Goal: Complete application form: Complete application form

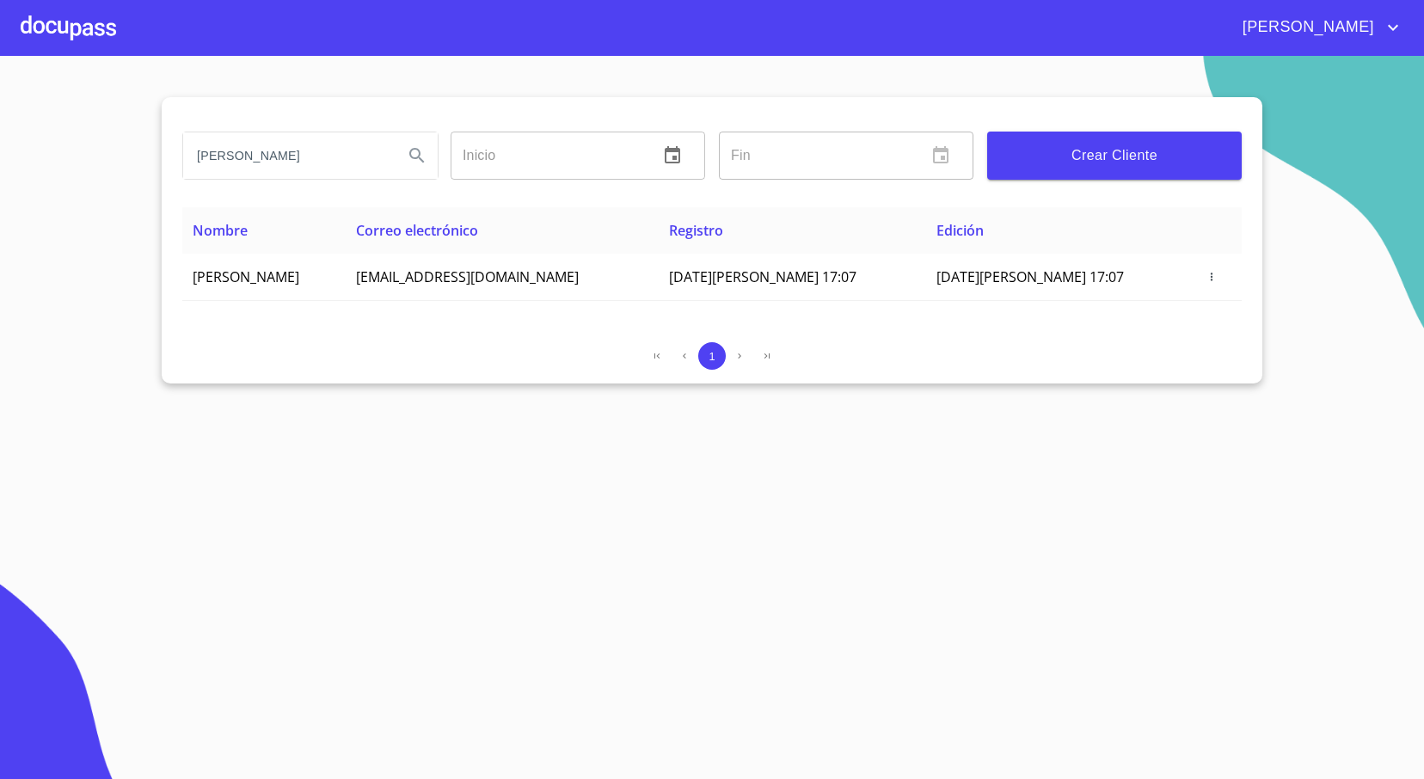
click at [46, 21] on div at bounding box center [68, 27] width 95 height 55
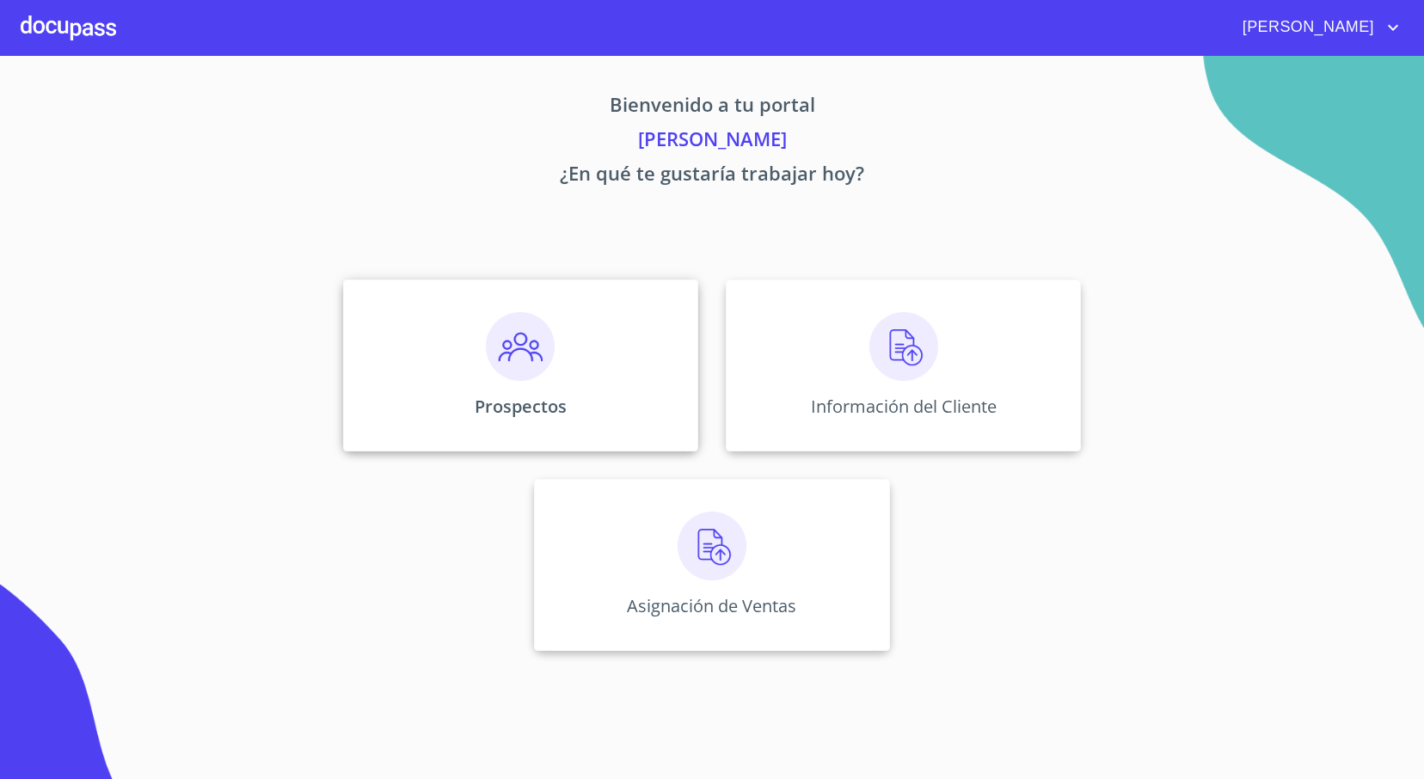
click at [501, 403] on p "Prospectos" at bounding box center [521, 406] width 92 height 23
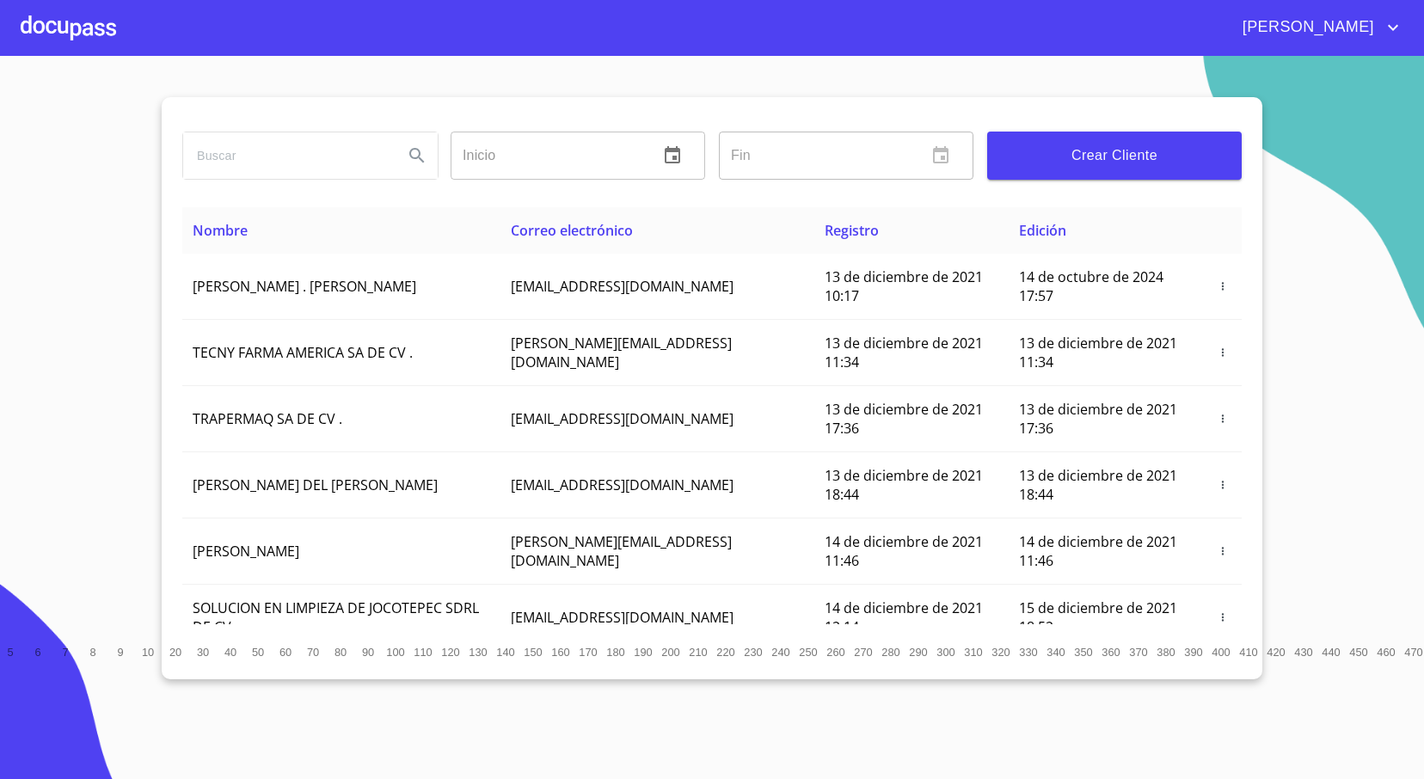
click at [1182, 153] on span "Crear Cliente" at bounding box center [1114, 156] width 227 height 24
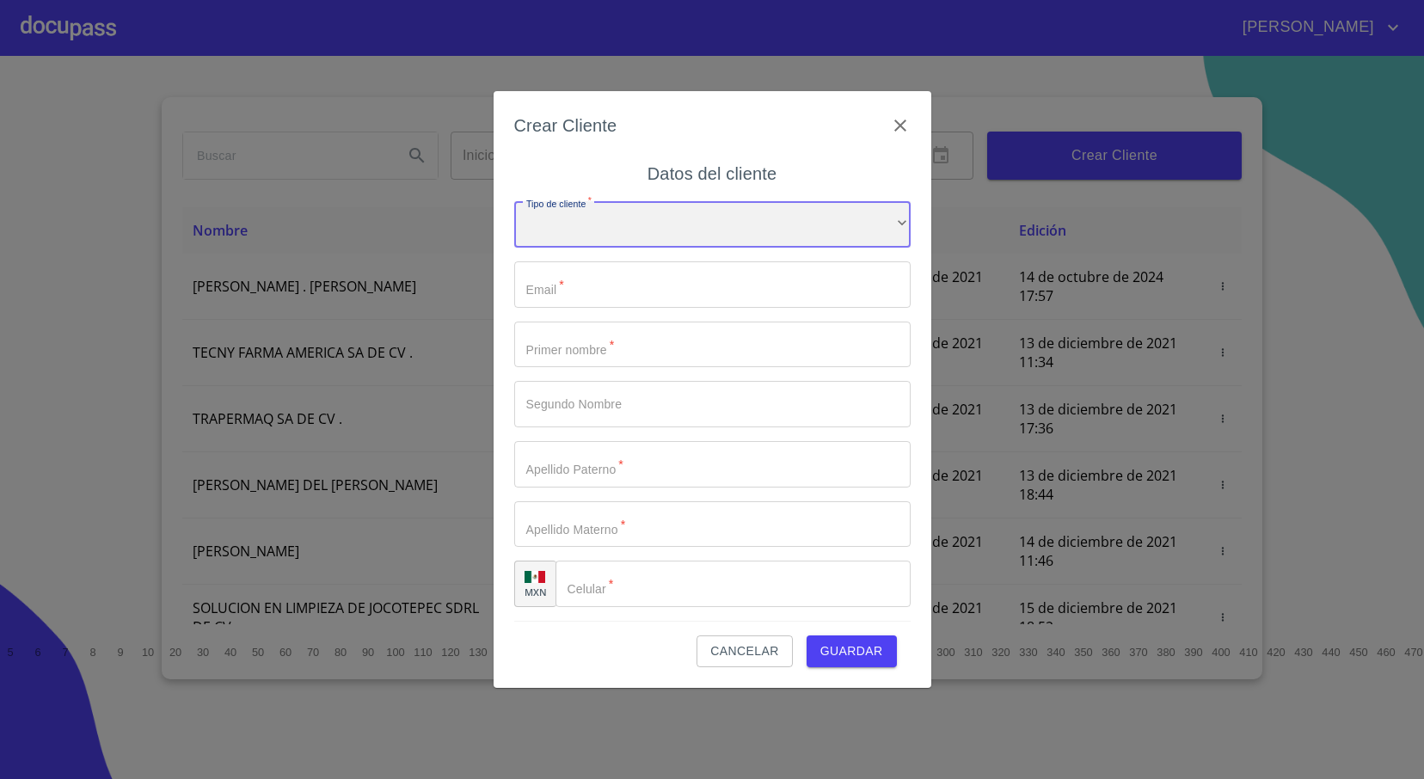
click at [574, 217] on div "​" at bounding box center [712, 224] width 397 height 46
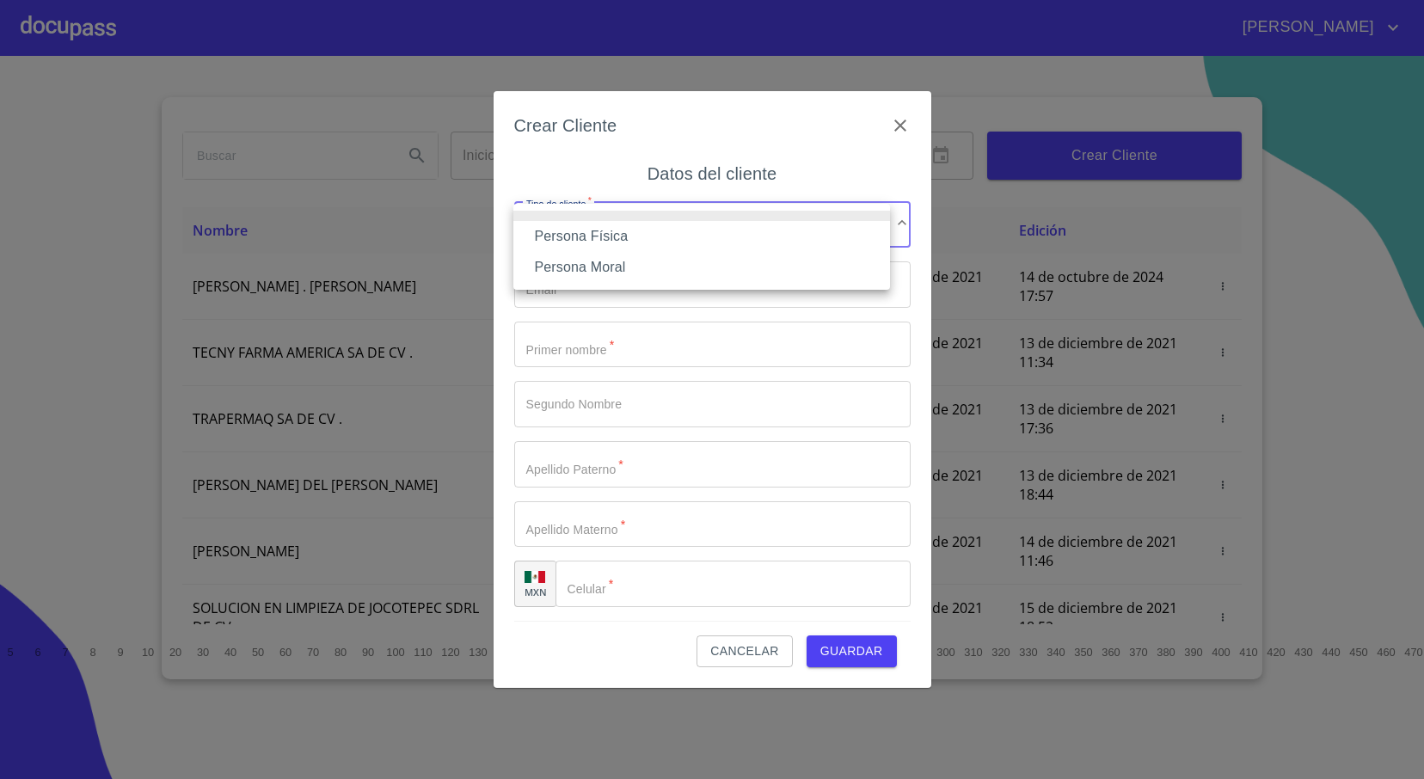
click at [628, 235] on li "Persona Física" at bounding box center [701, 236] width 377 height 31
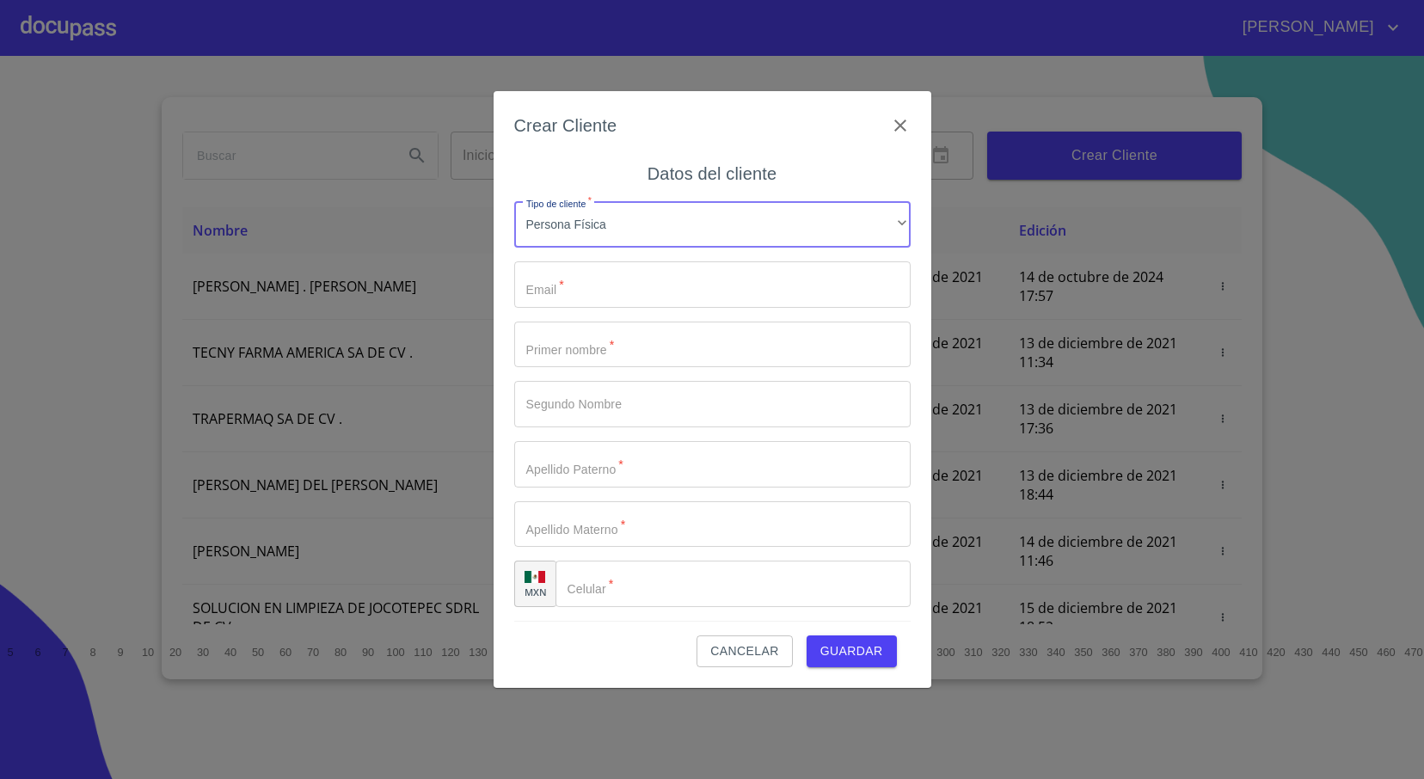
click at [578, 290] on input "Tipo de cliente   *" at bounding box center [712, 284] width 397 height 46
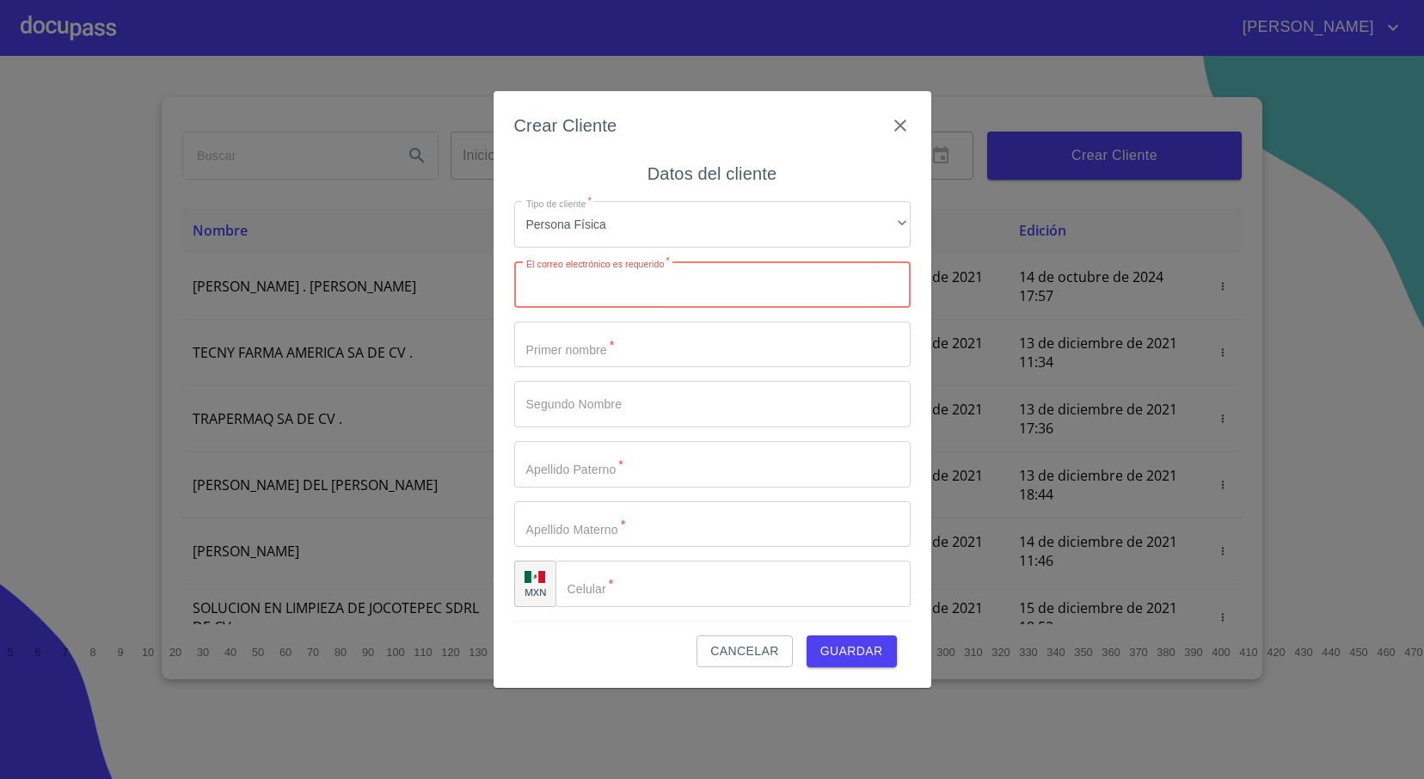
click at [581, 281] on input "Tipo de cliente   *" at bounding box center [712, 284] width 397 height 46
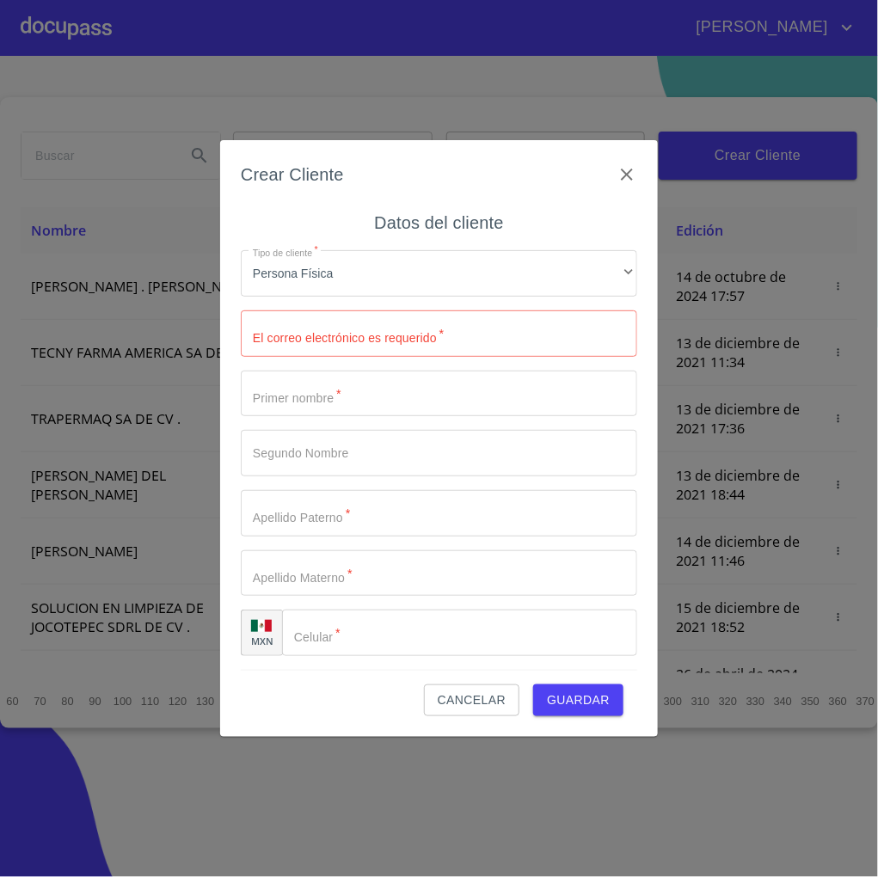
click at [323, 329] on input "Tipo de cliente   *" at bounding box center [439, 333] width 397 height 46
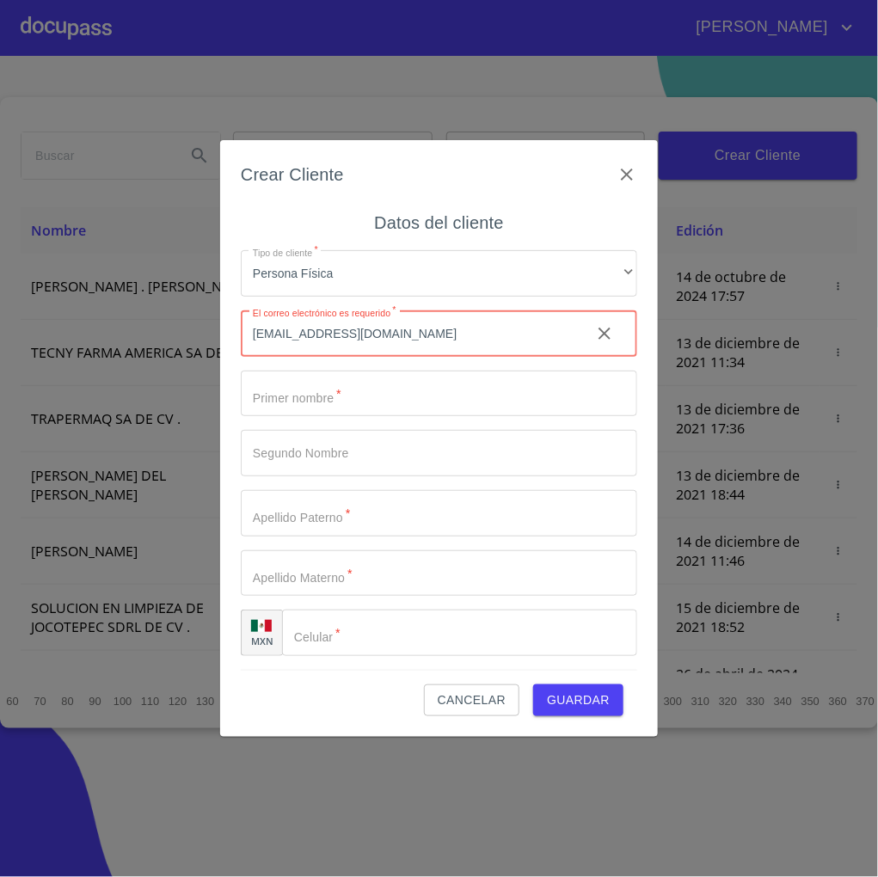
type input "[EMAIL_ADDRESS][DOMAIN_NAME]"
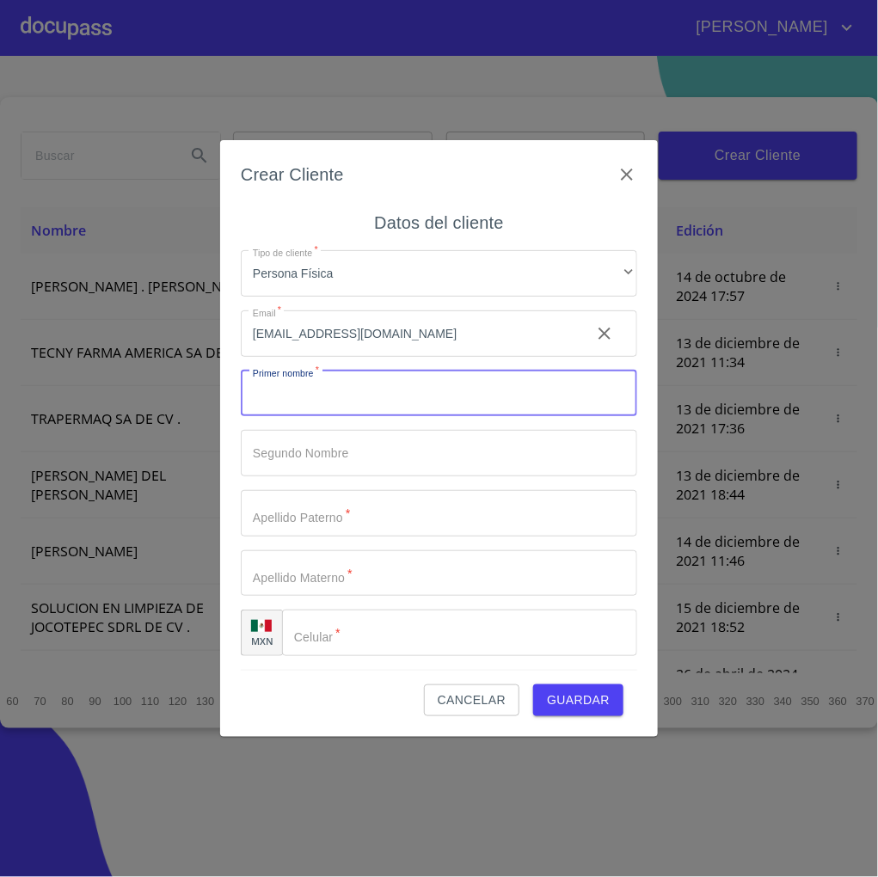
click at [318, 415] on input "Tipo de cliente   *" at bounding box center [439, 394] width 397 height 46
type input "[PERSON_NAME]"
click at [329, 417] on input "Tipo de cliente   *" at bounding box center [409, 394] width 336 height 46
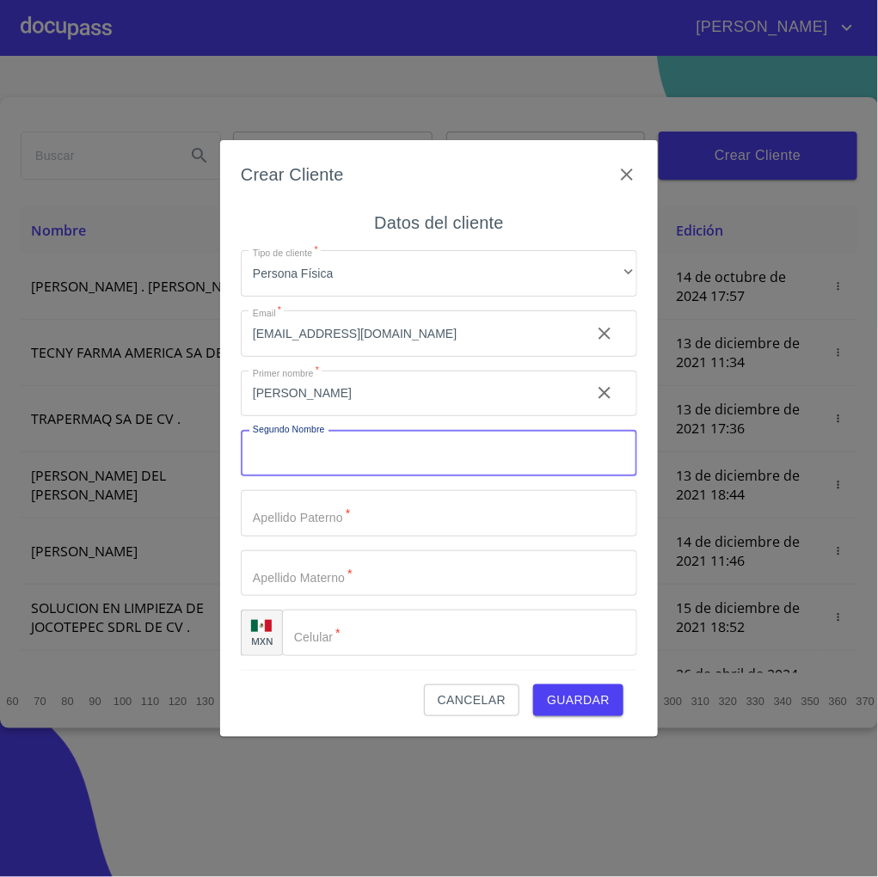
click at [320, 417] on input "Tipo de cliente   *" at bounding box center [409, 394] width 336 height 46
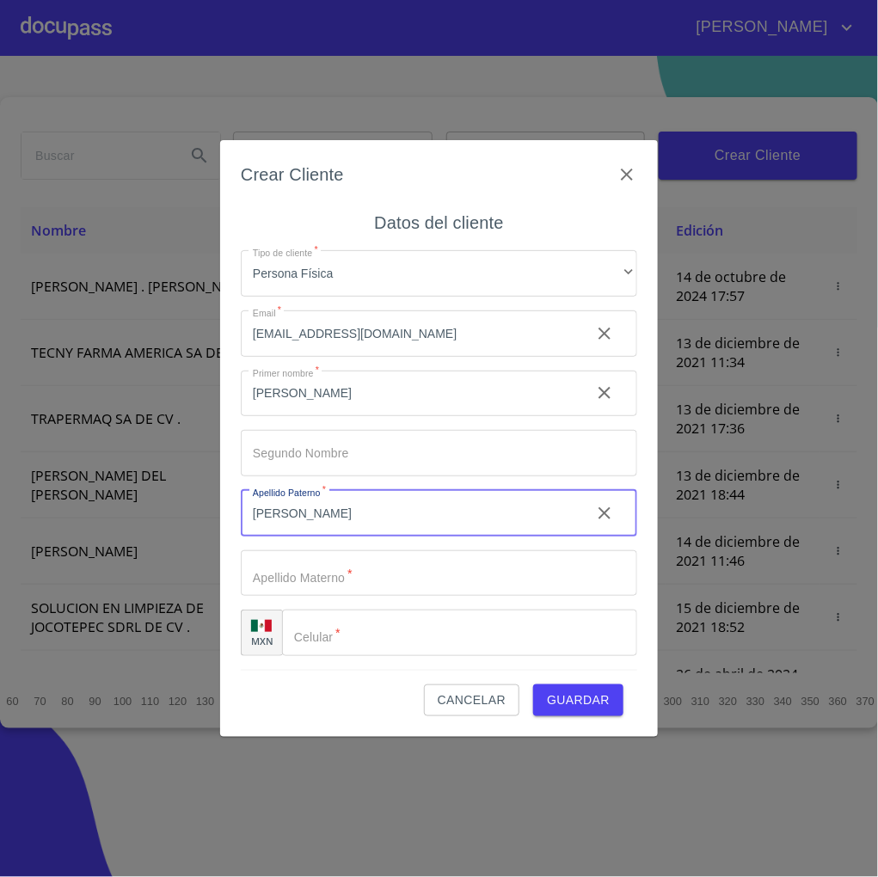
click at [343, 513] on input "[PERSON_NAME]" at bounding box center [409, 513] width 336 height 46
type input "[PERSON_NAME]"
click at [334, 417] on input "Tipo de cliente   *" at bounding box center [409, 394] width 336 height 46
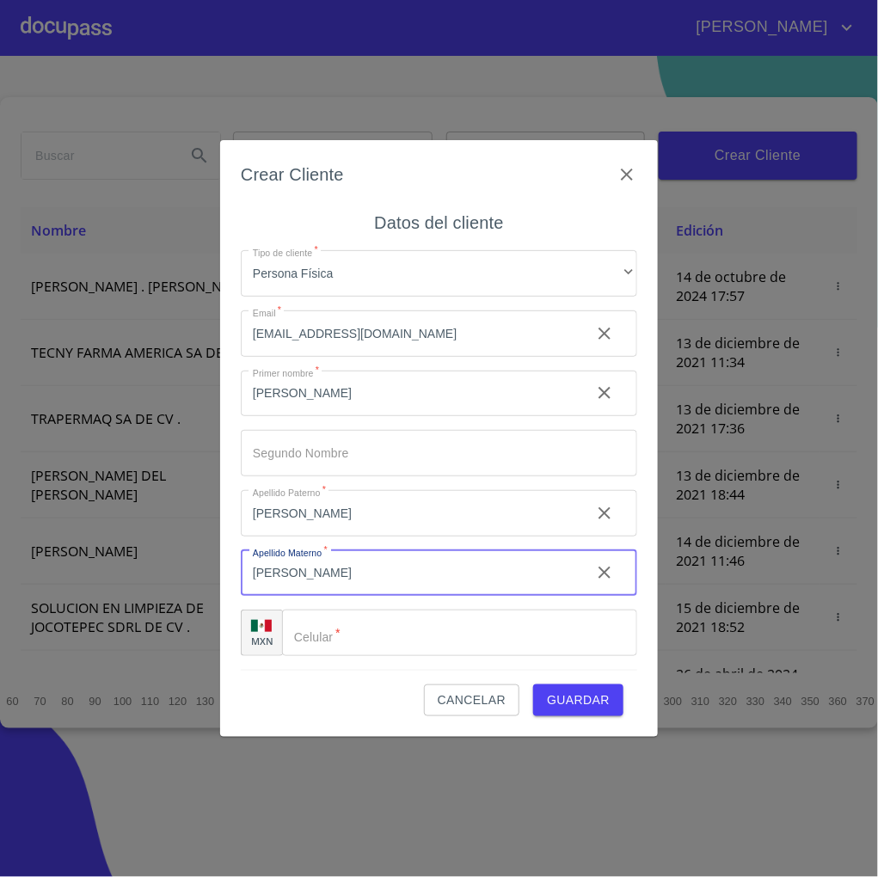
type input "[PERSON_NAME]"
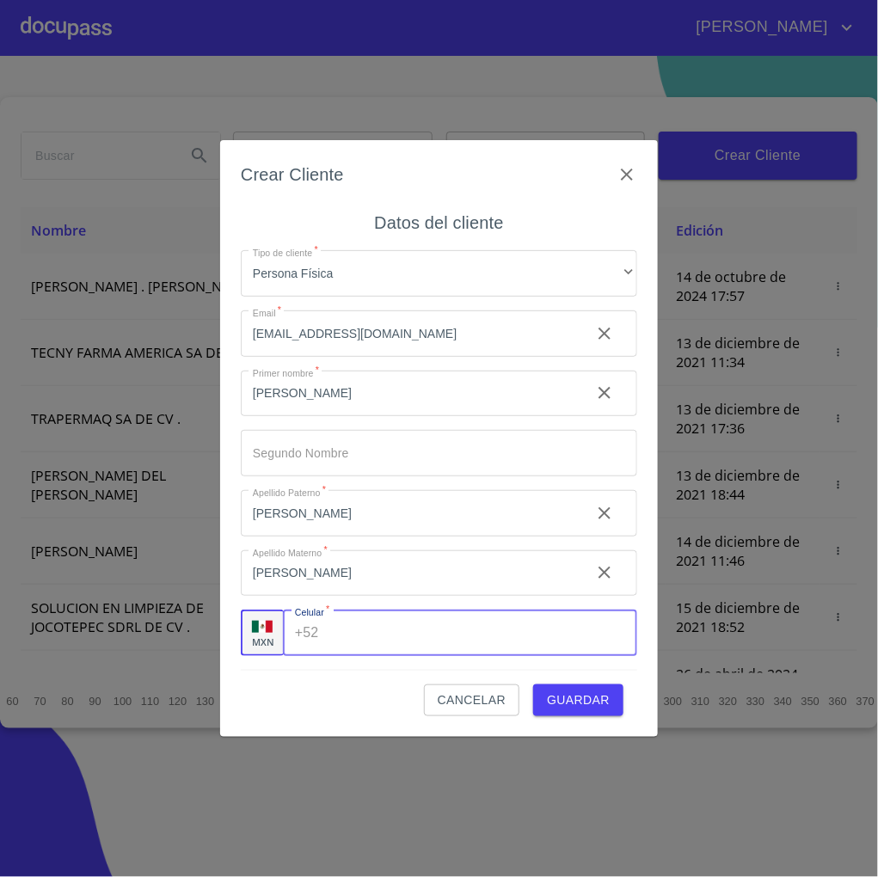
click at [343, 632] on input "Tipo de cliente   *" at bounding box center [481, 633] width 311 height 46
type input "[PHONE_NUMBER]"
click at [560, 679] on div "Cancelar Guardar" at bounding box center [439, 693] width 397 height 46
click at [578, 702] on span "Guardar" at bounding box center [578, 701] width 63 height 22
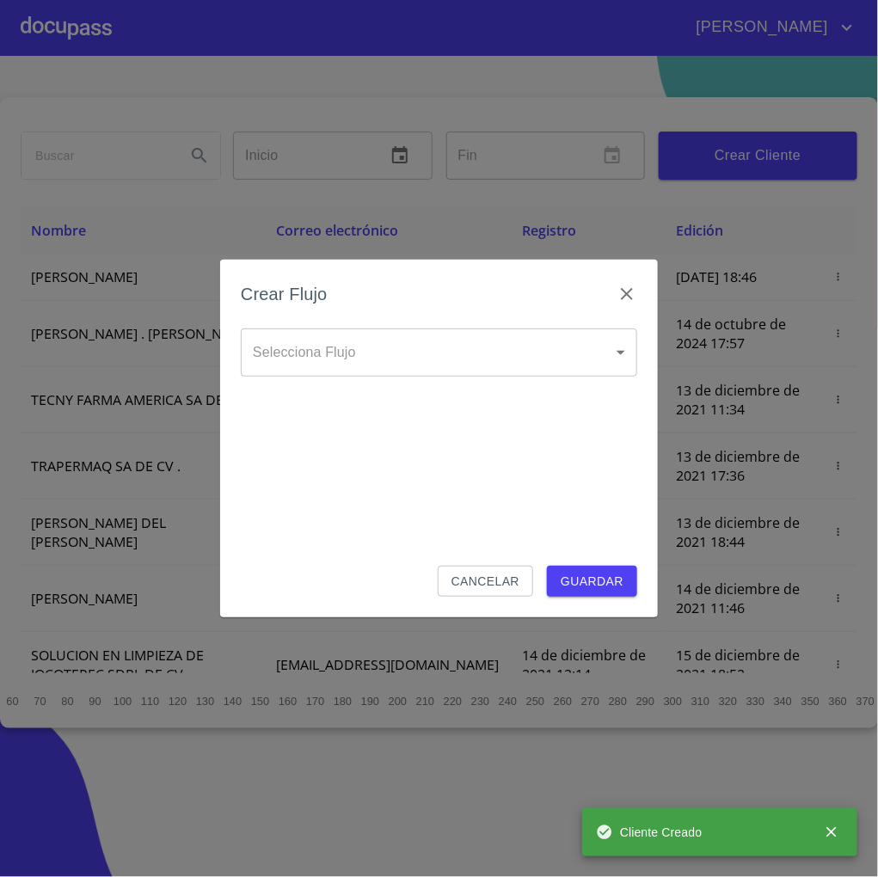
click at [563, 359] on body "[PERSON_NAME] ​ Fin ​ Crear Cliente Nombre Correo electrónico Registro Edición …" at bounding box center [439, 438] width 878 height 877
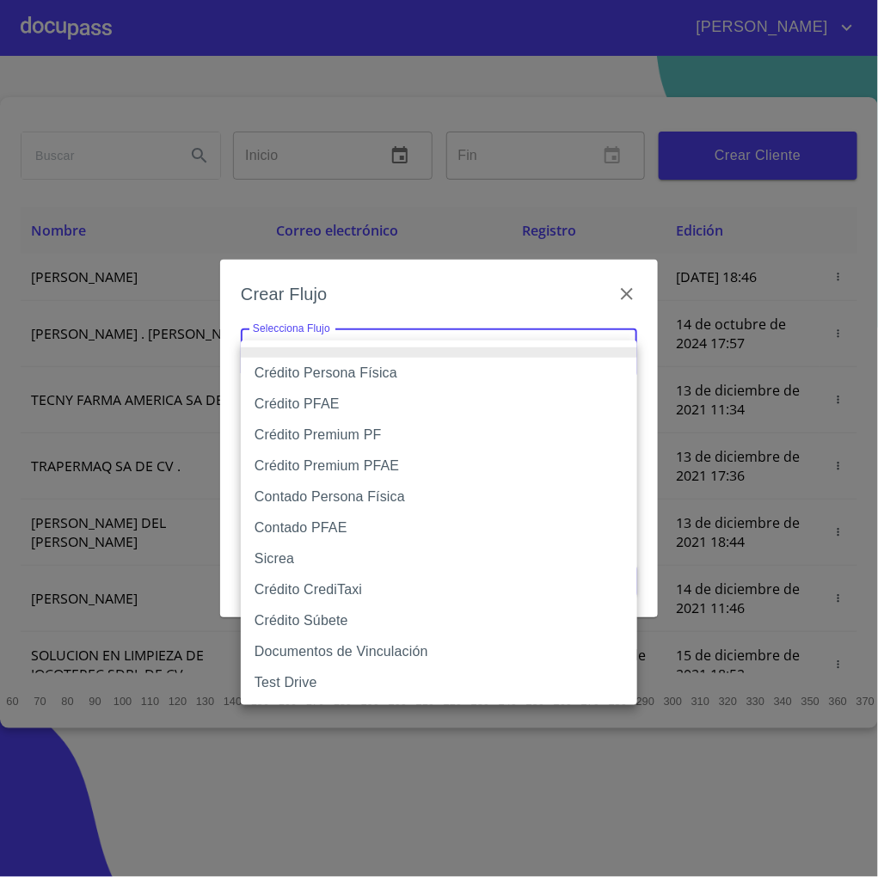
click at [387, 375] on li "Crédito Persona Física" at bounding box center [439, 373] width 397 height 31
type input "61b033e49b8c202ad5bb7912"
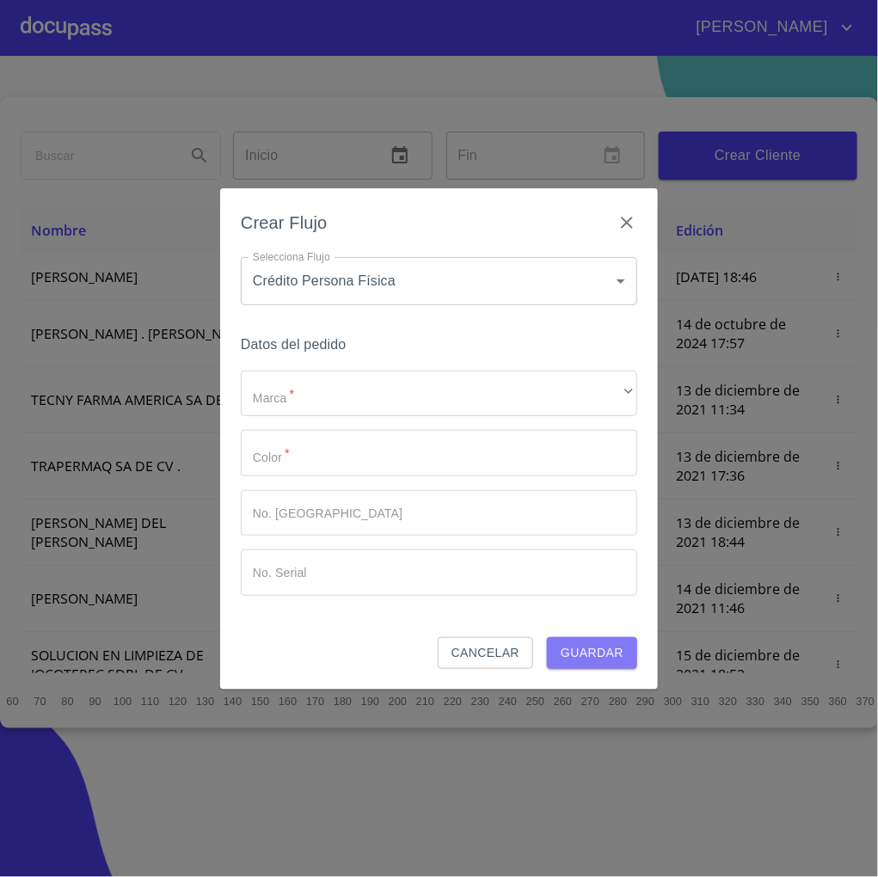
click at [584, 655] on span "Guardar" at bounding box center [592, 653] width 63 height 22
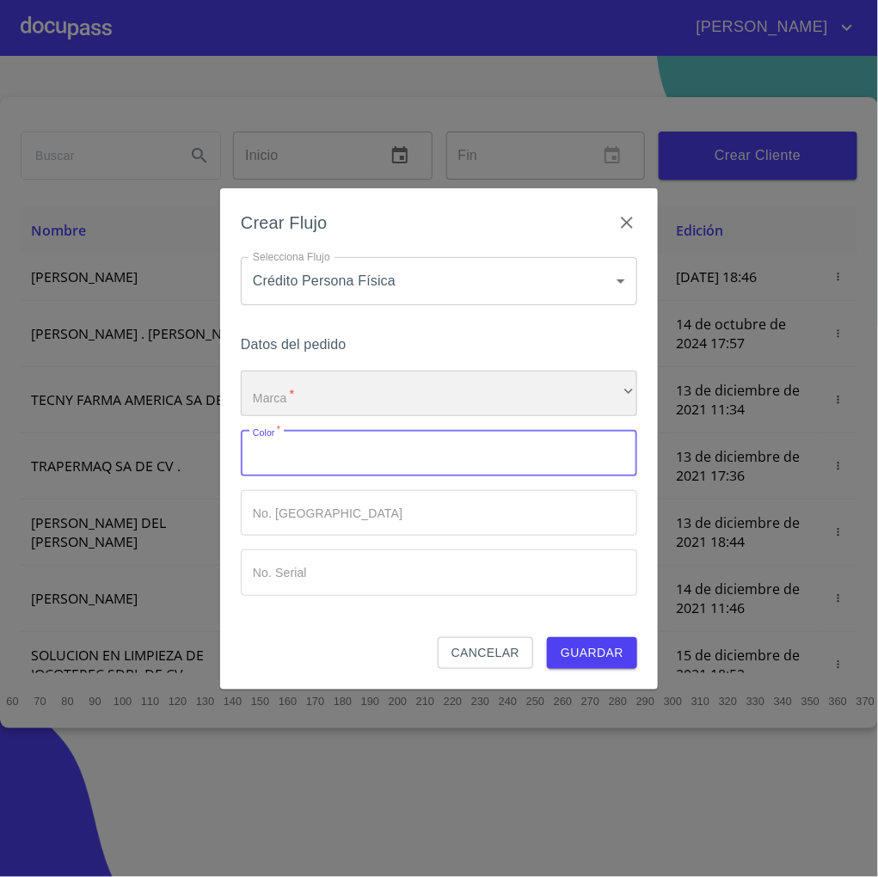
click at [339, 384] on div "​" at bounding box center [439, 394] width 397 height 46
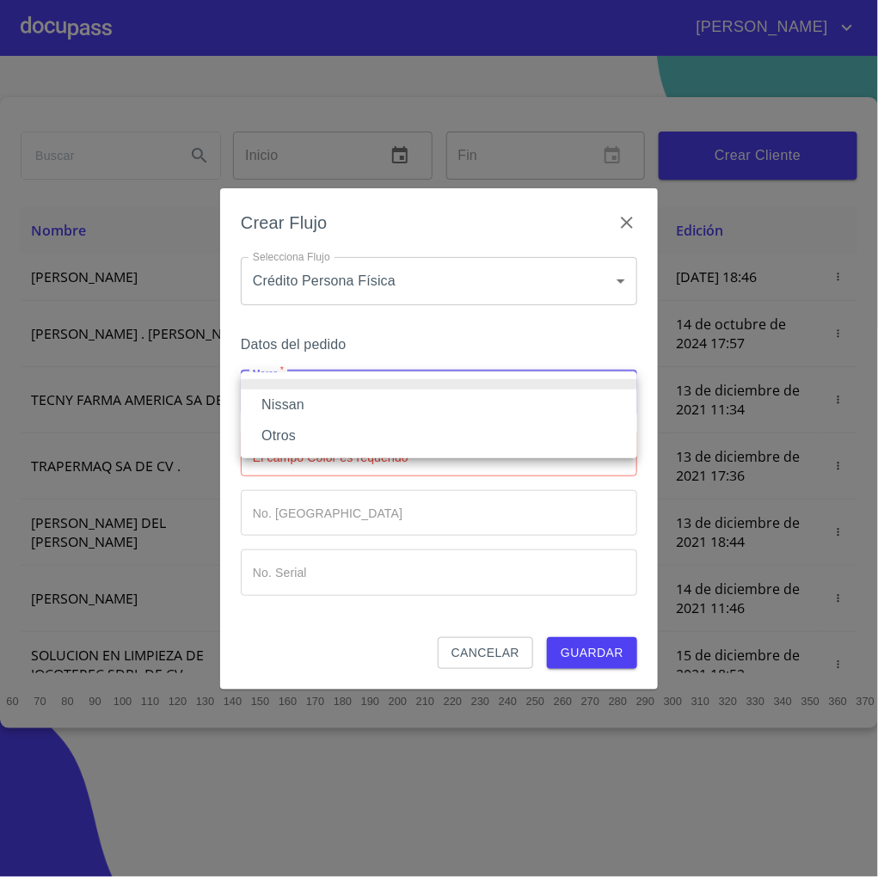
click at [336, 415] on li "Nissan" at bounding box center [439, 405] width 397 height 31
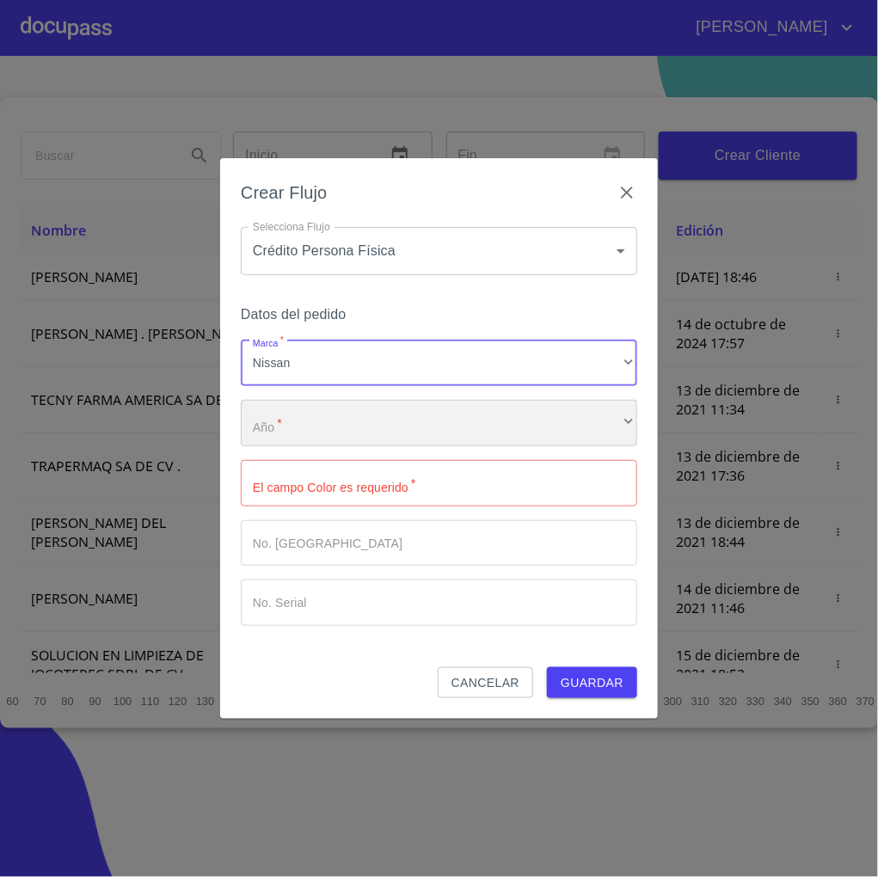
click at [329, 439] on div "​" at bounding box center [439, 423] width 397 height 46
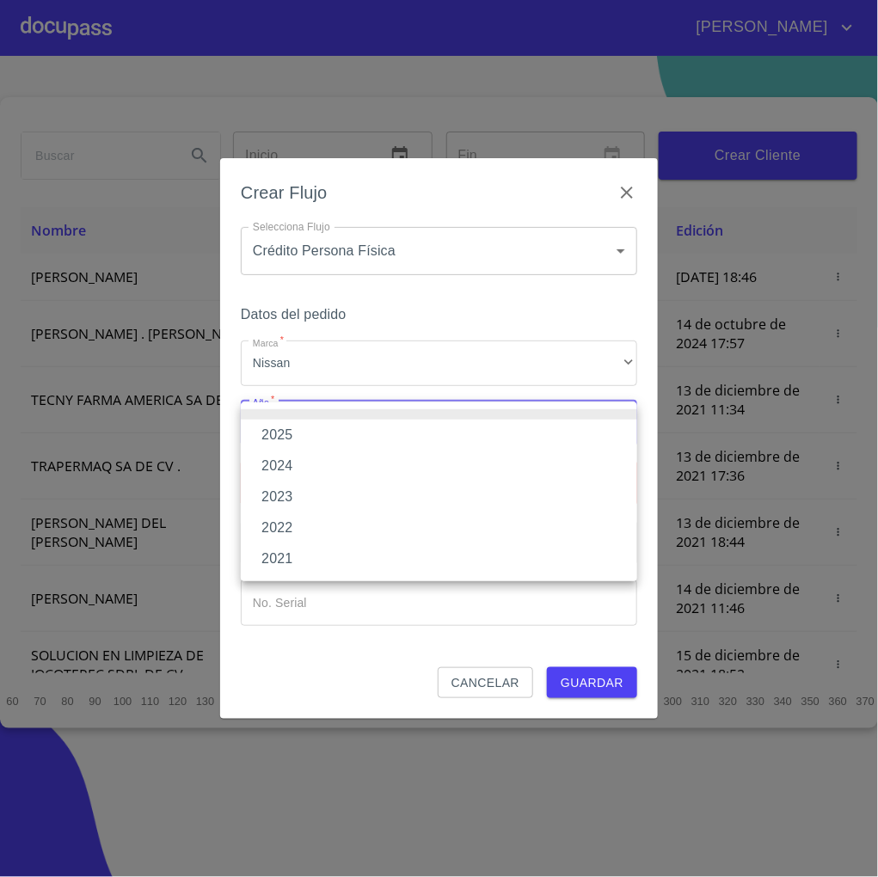
click at [308, 433] on li "2025" at bounding box center [439, 435] width 397 height 31
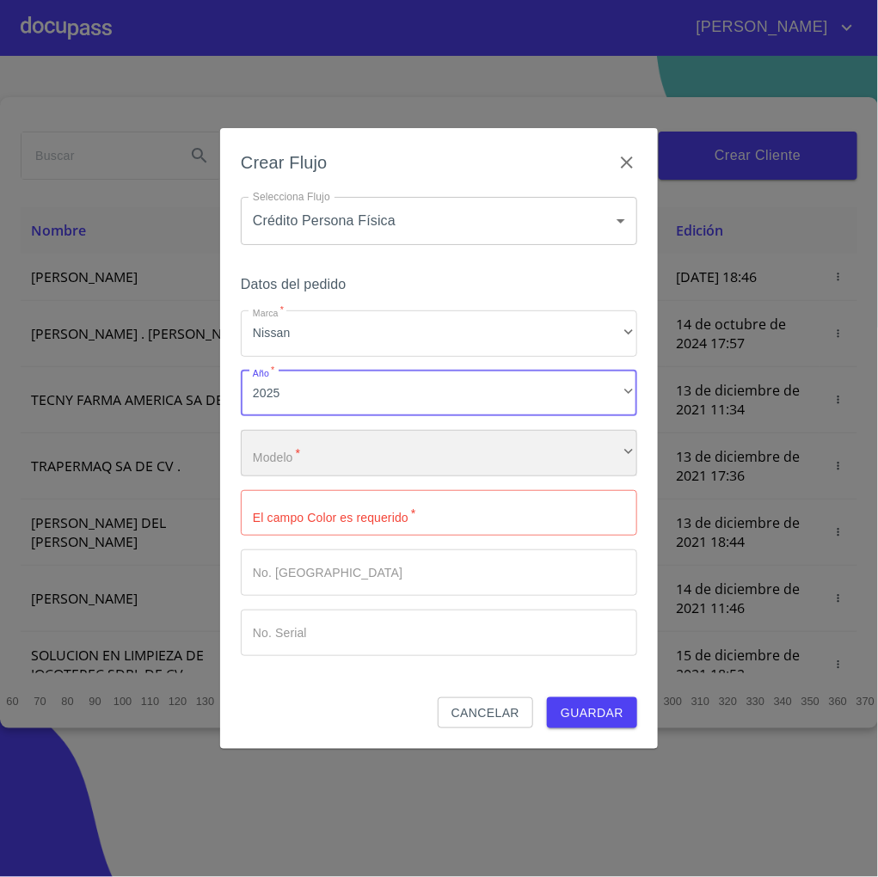
click at [310, 465] on div "​" at bounding box center [439, 453] width 397 height 46
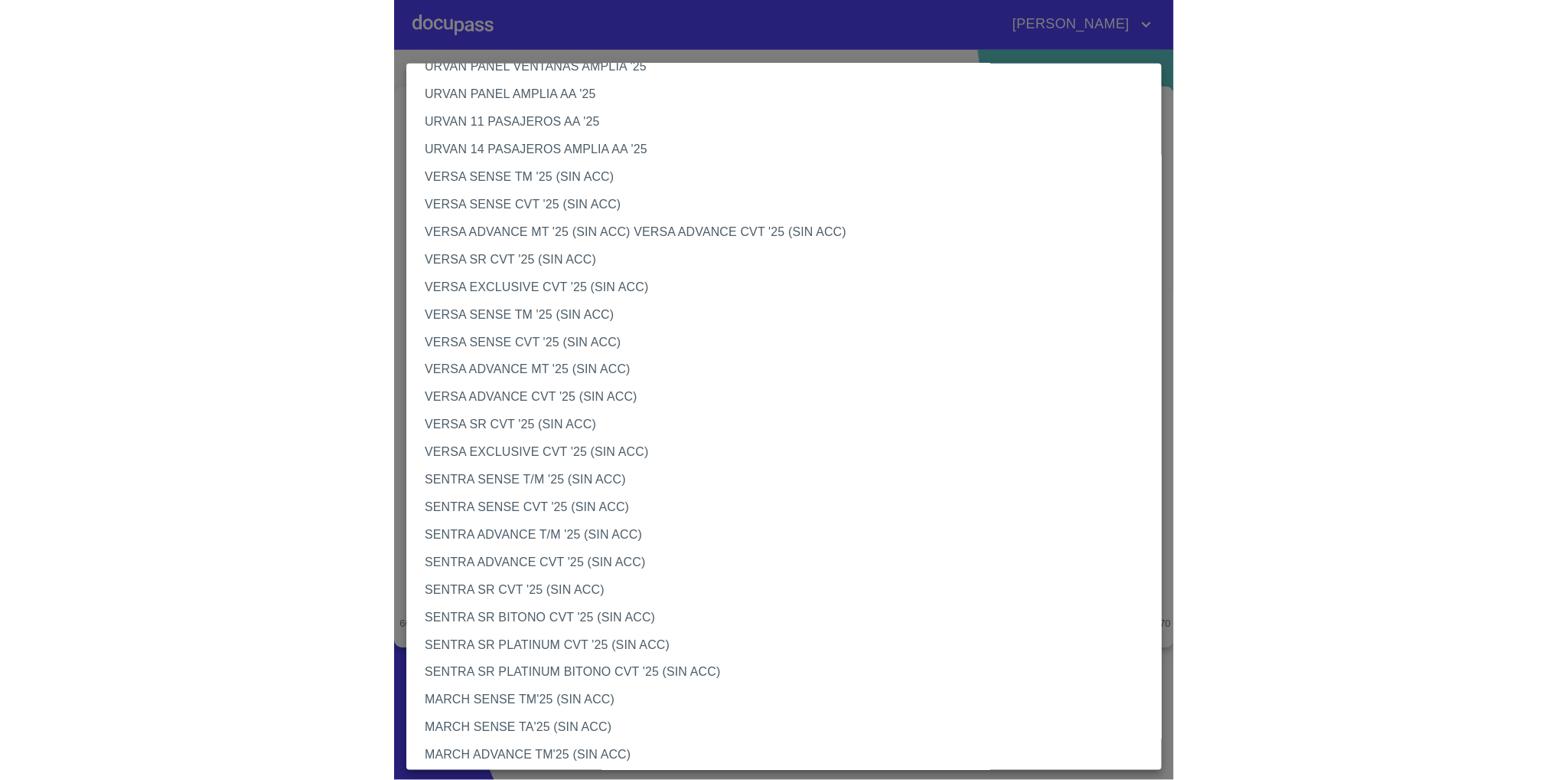
scroll to position [689, 0]
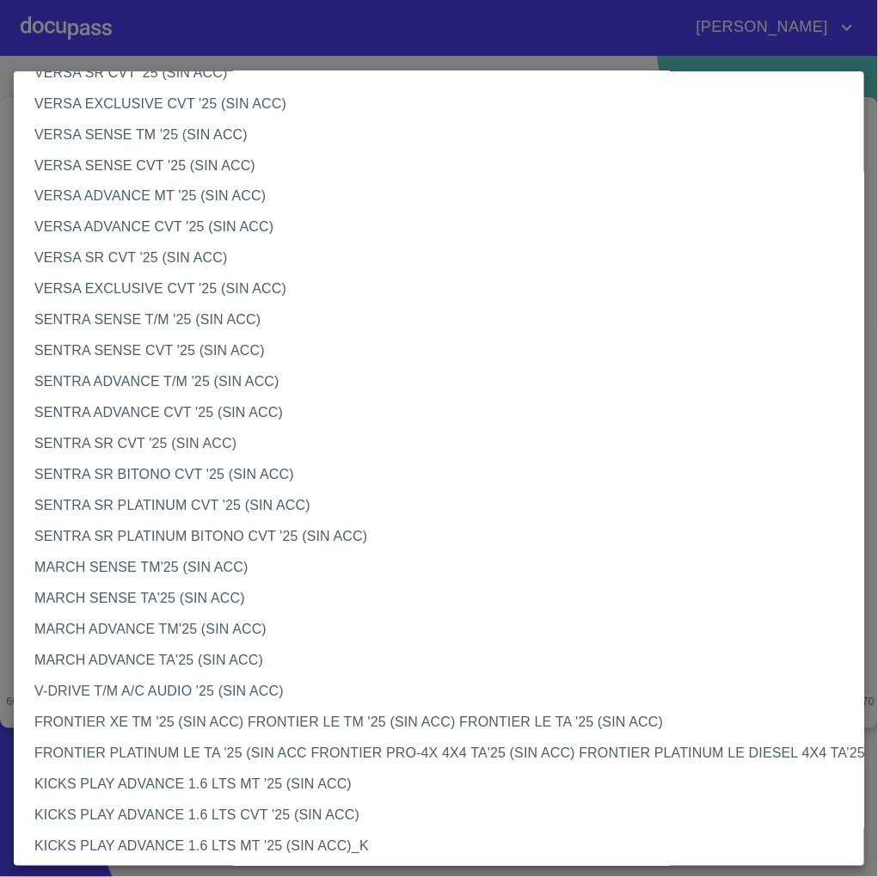
click at [251, 408] on li "SENTRA ADVANCE CVT '25 (SIN ACC)" at bounding box center [449, 413] width 870 height 31
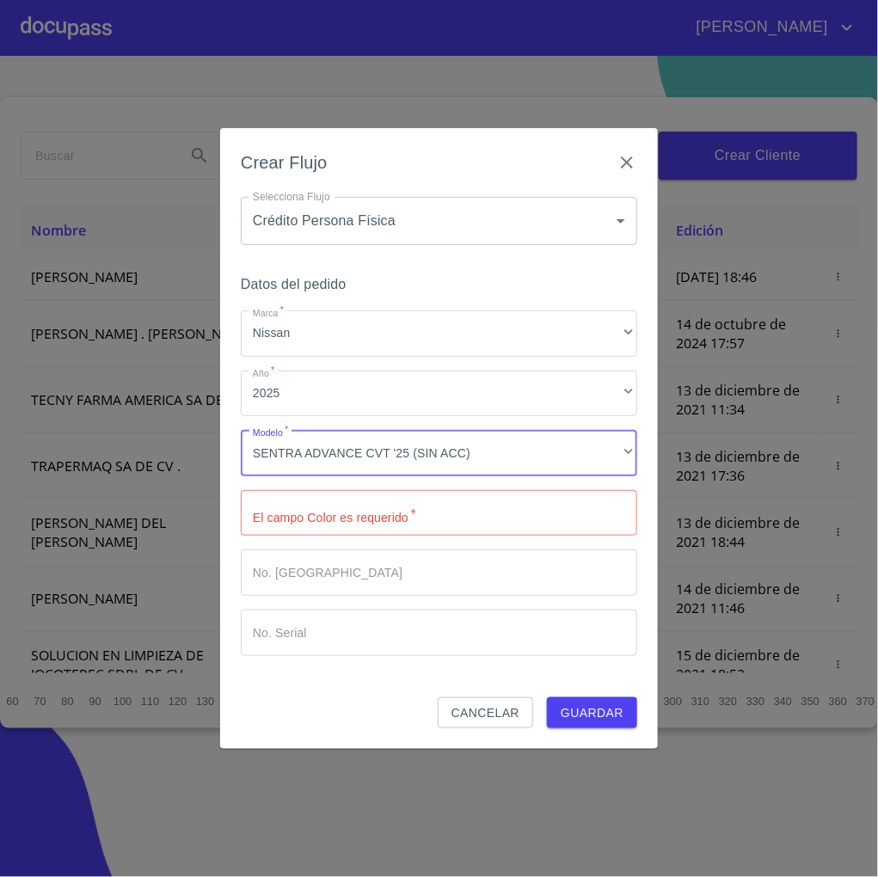
click at [382, 524] on input "Marca   *" at bounding box center [439, 513] width 397 height 46
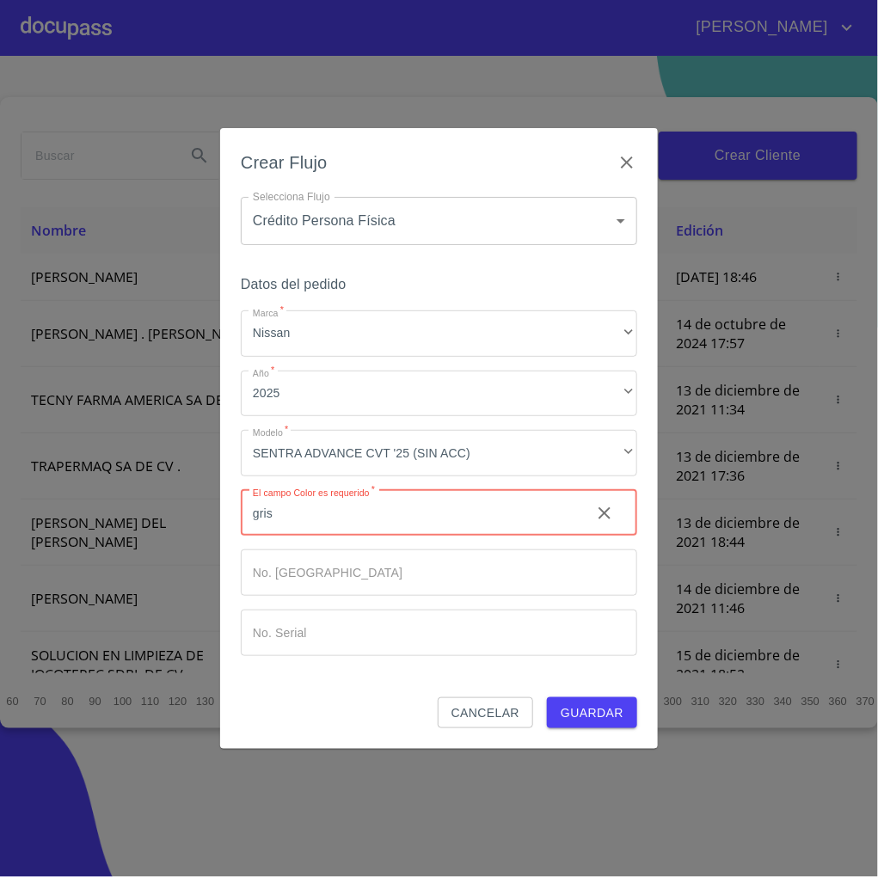
type input "gris"
click at [348, 537] on input "Marca   *" at bounding box center [409, 513] width 336 height 46
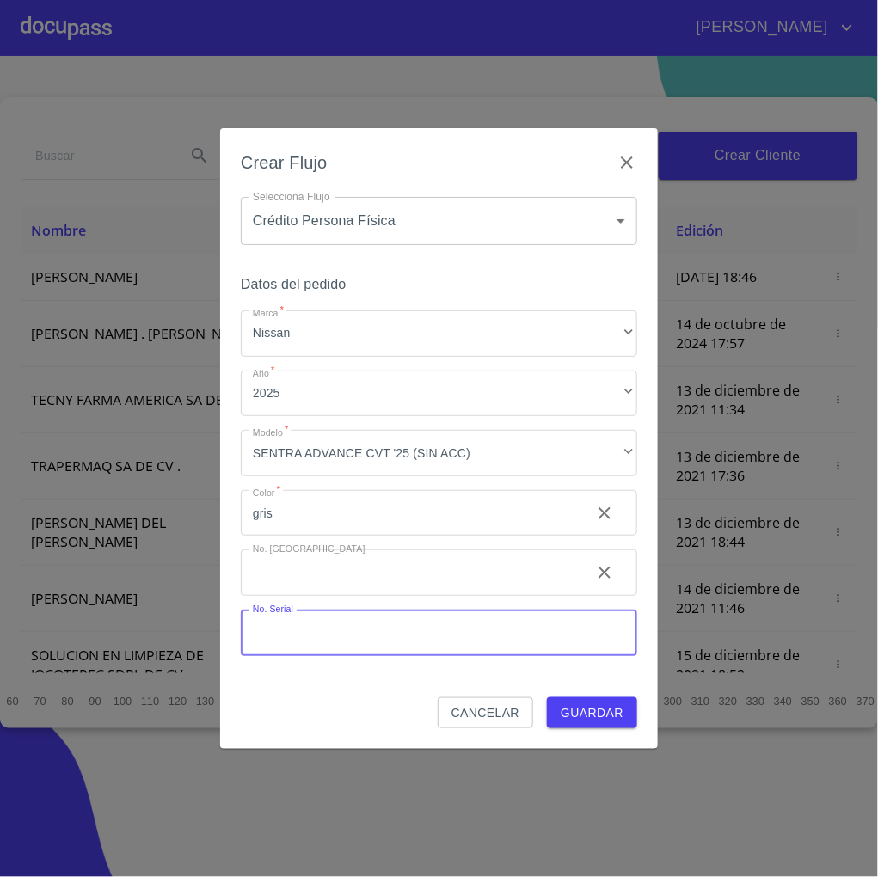
click at [470, 654] on input "Marca   *" at bounding box center [439, 633] width 397 height 46
click at [548, 692] on div "Datos del pedido Marca   * Nissan ​ Año   * 2025 ​ Modelo   * SENTRA ADVANCE CV…" at bounding box center [439, 485] width 397 height 425
click at [570, 707] on span "Guardar" at bounding box center [592, 714] width 63 height 22
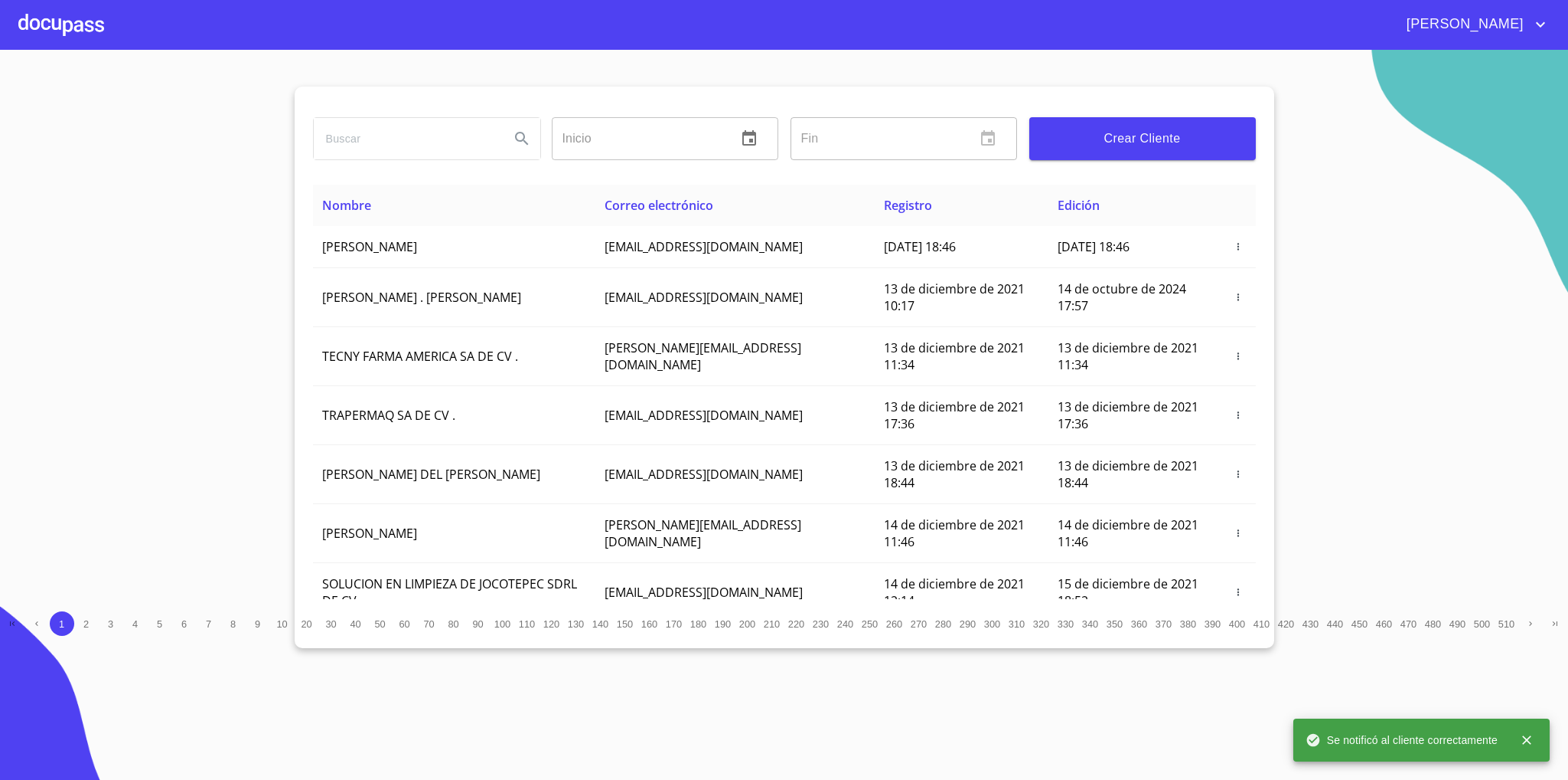
click at [44, 10] on div at bounding box center [61, 24] width 85 height 49
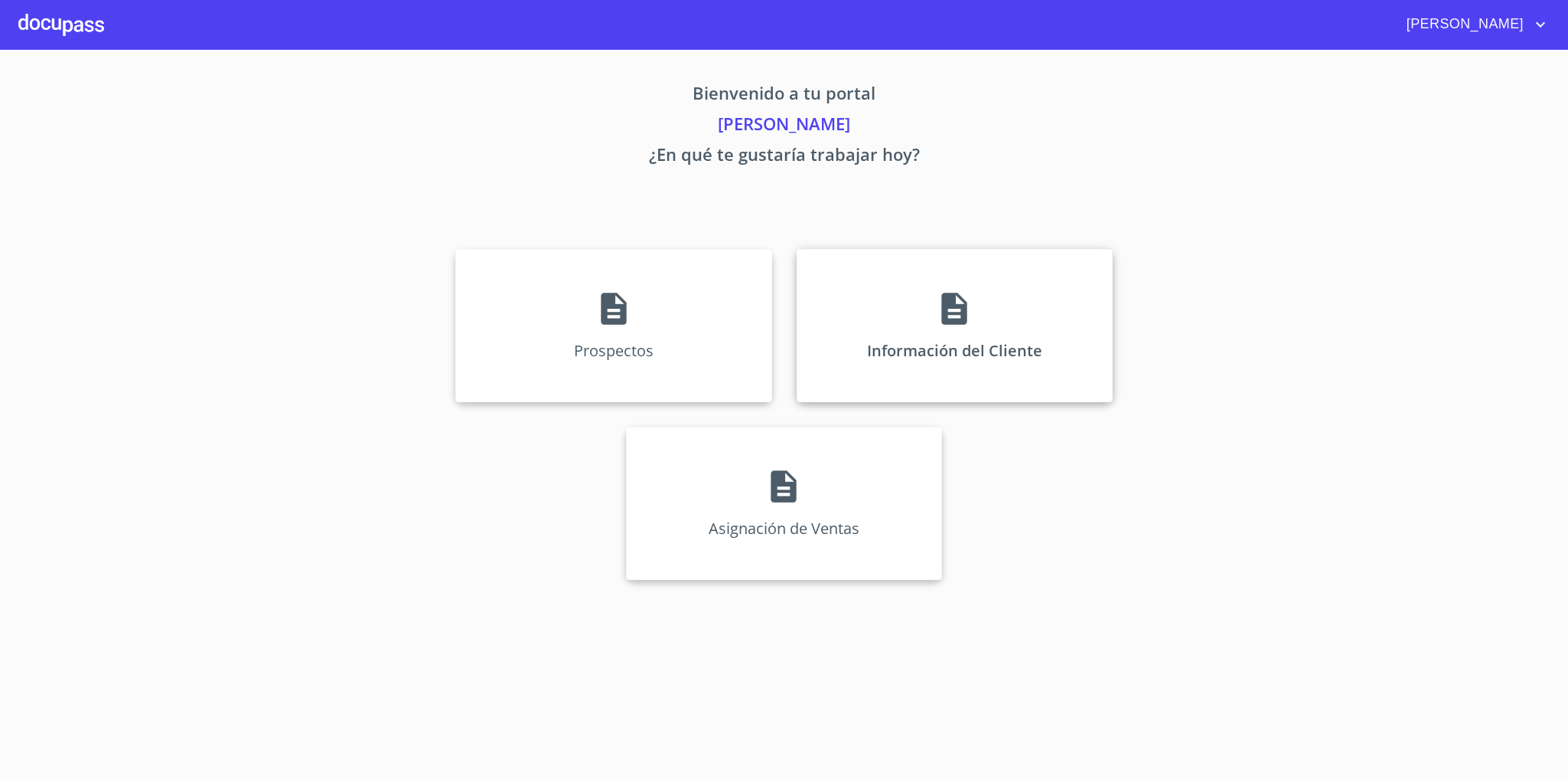
click at [1082, 373] on div "Información del Cliente" at bounding box center [954, 326] width 316 height 153
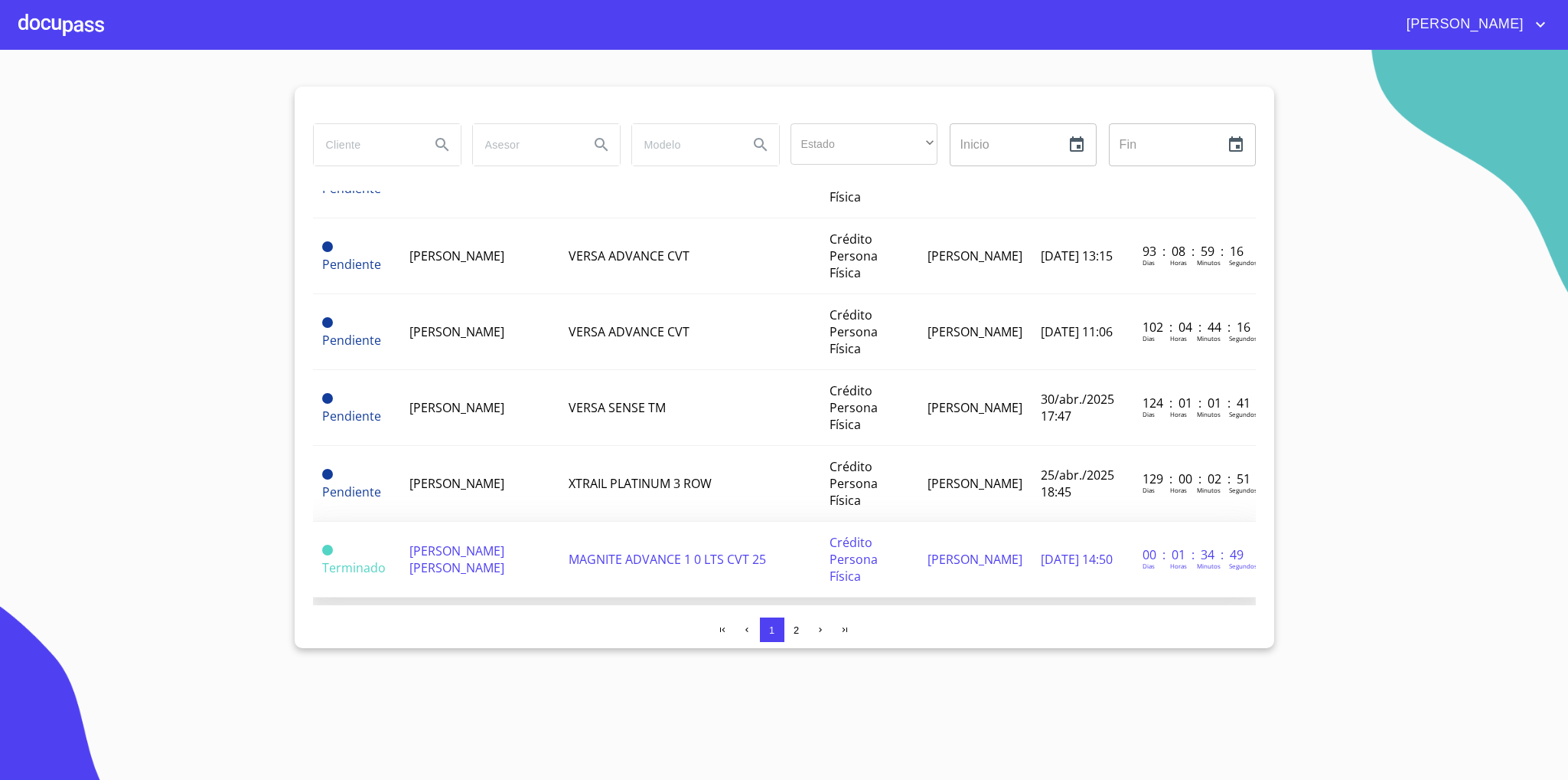
scroll to position [459, 0]
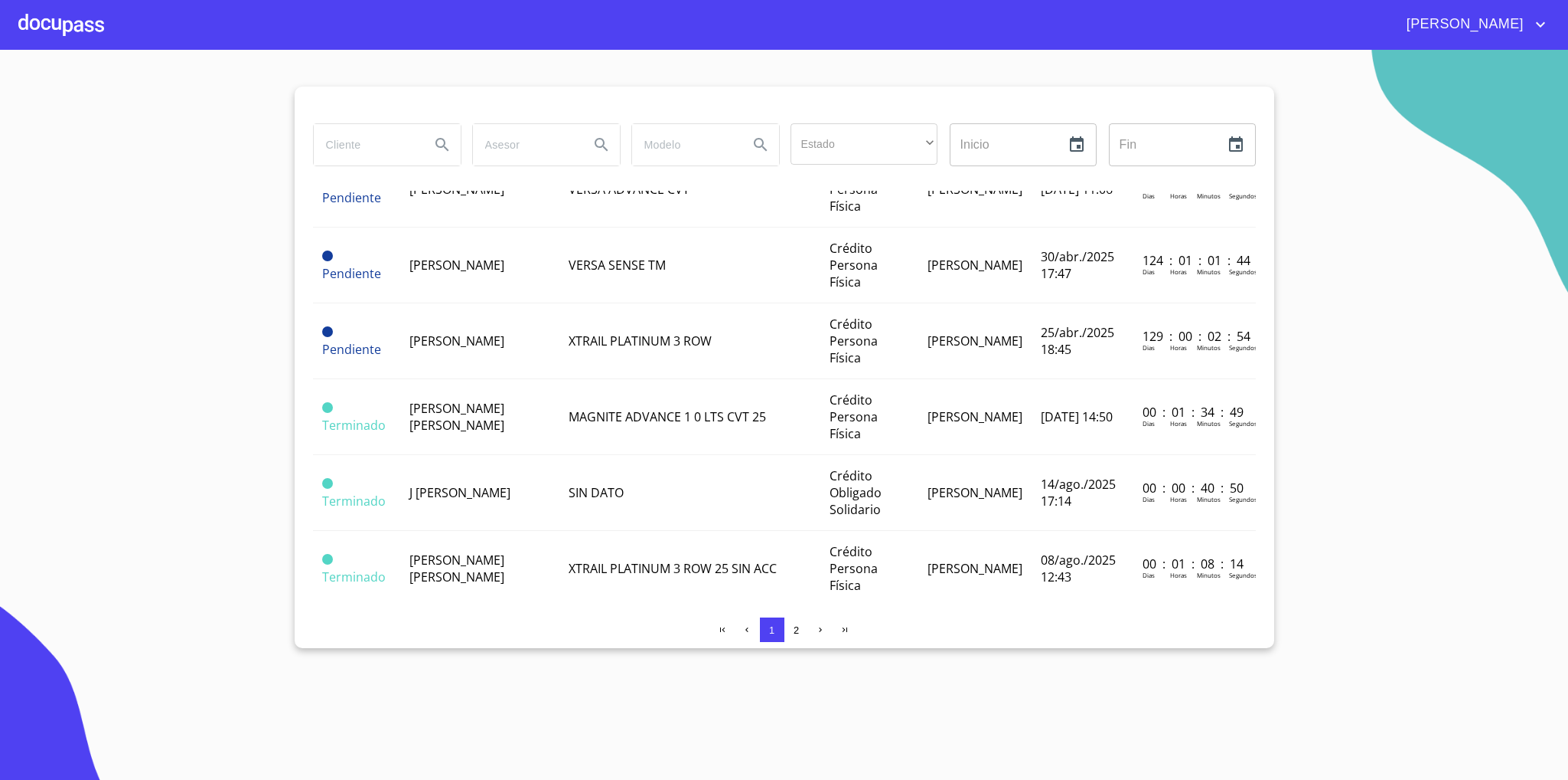
click at [400, 136] on input "search" at bounding box center [366, 144] width 104 height 41
type input "[PERSON_NAME]"
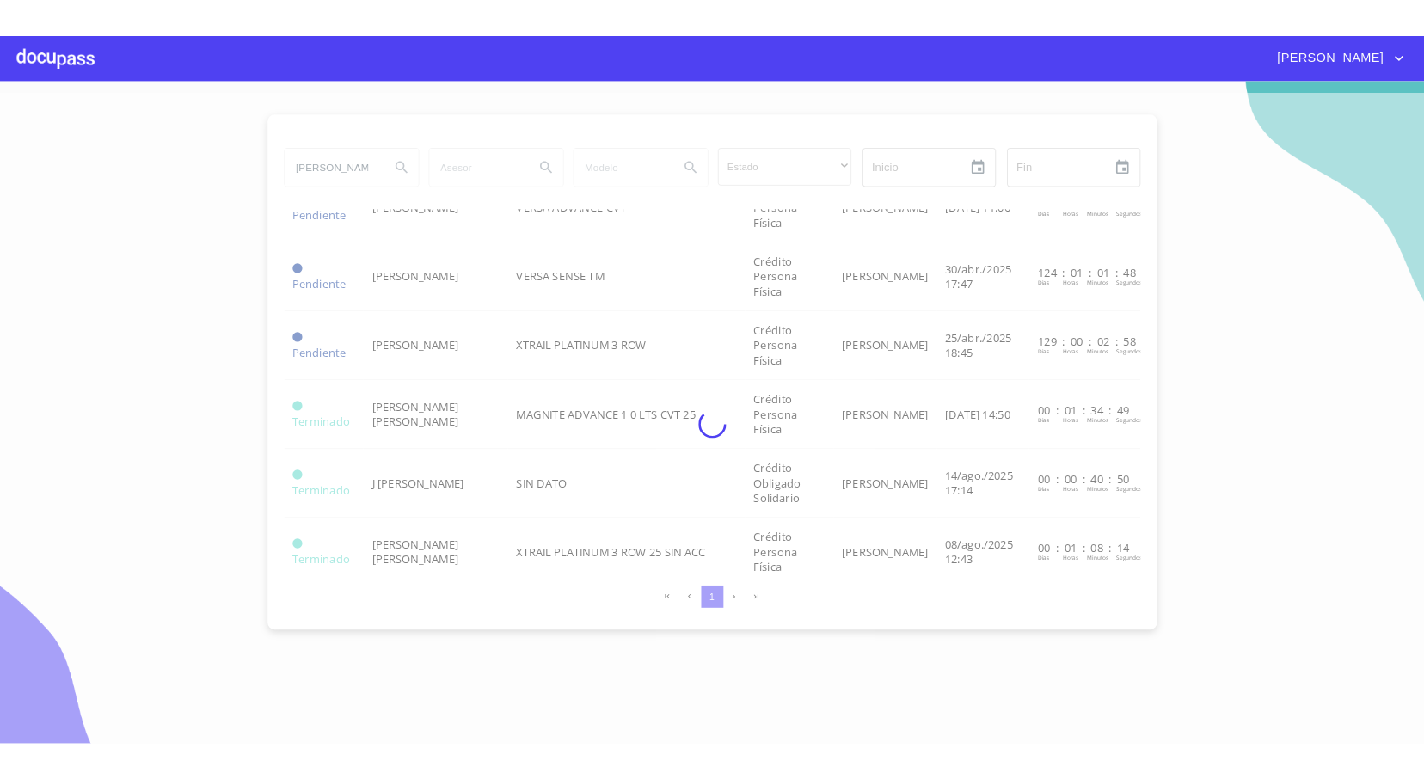
scroll to position [0, 0]
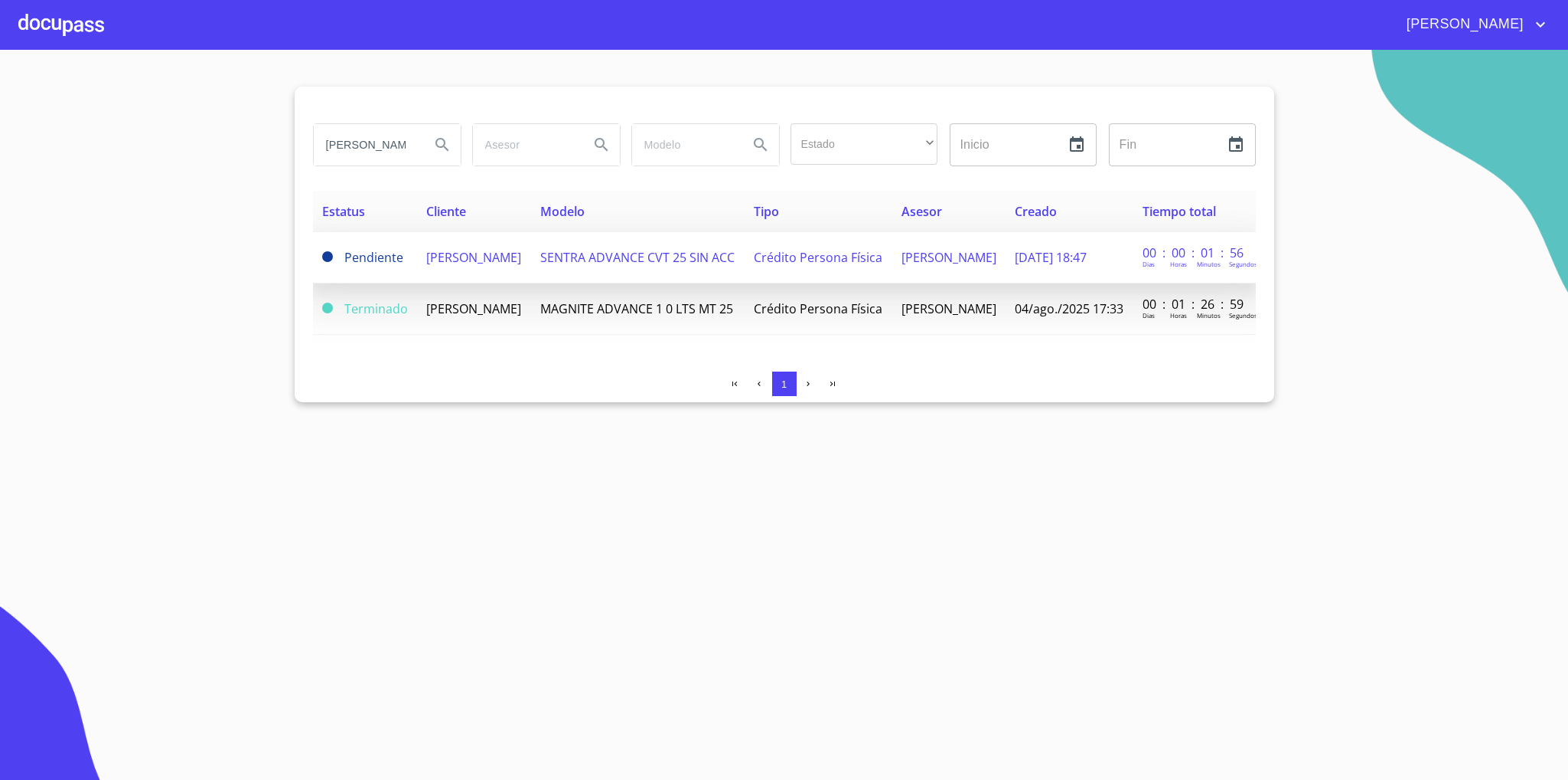
click at [517, 262] on span "[PERSON_NAME]" at bounding box center [473, 257] width 95 height 17
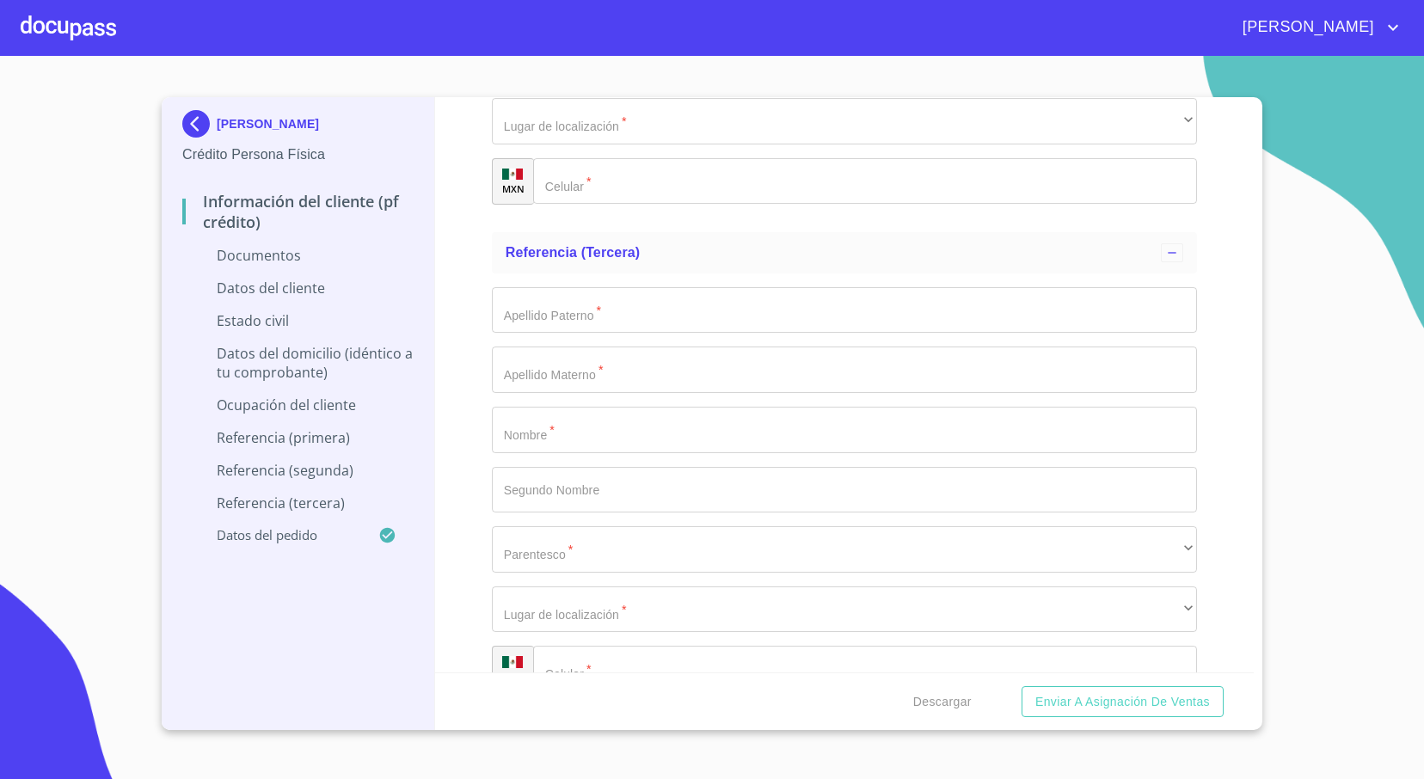
scroll to position [5750, 0]
